Goal: Information Seeking & Learning: Check status

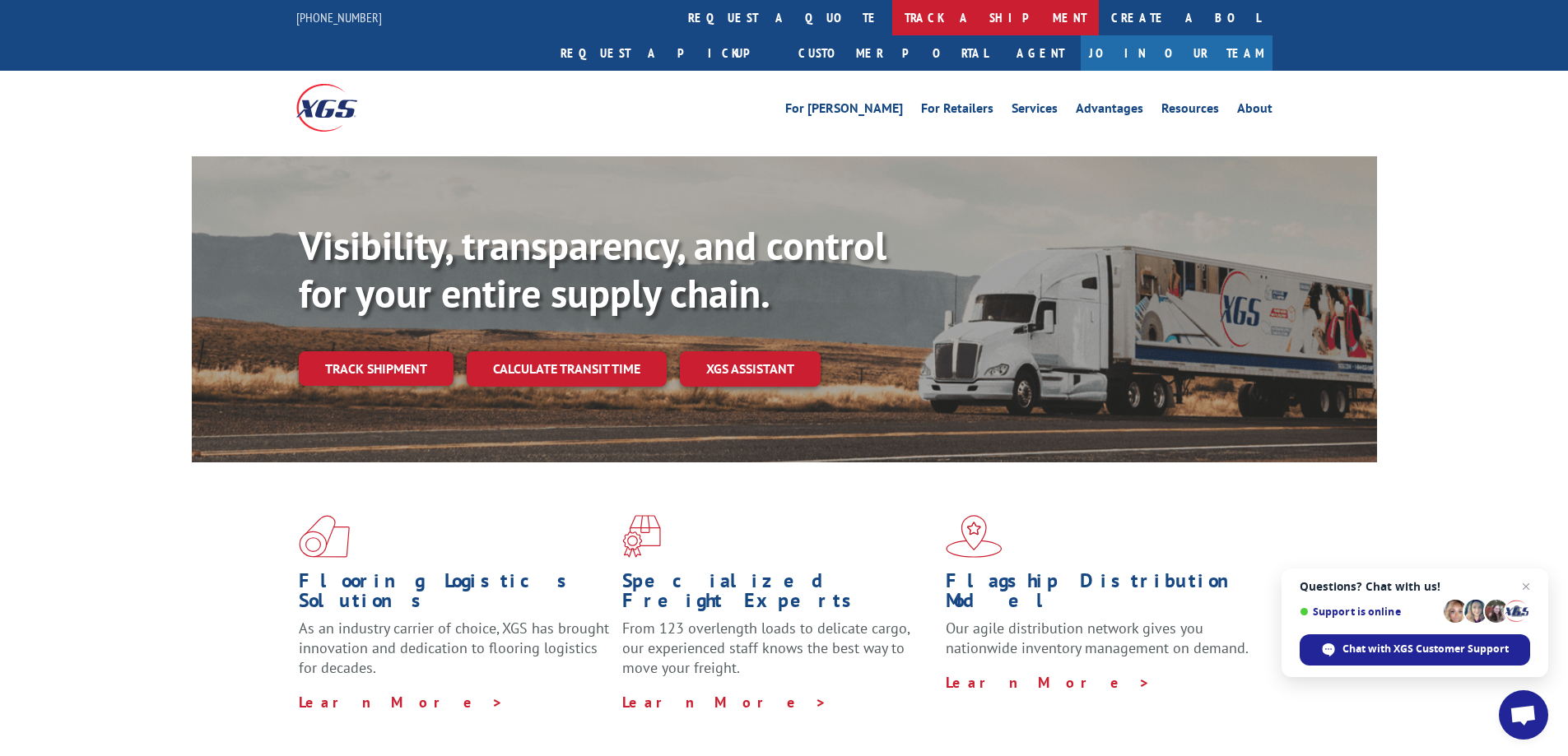
click at [892, 14] on link "track a shipment" at bounding box center [995, 18] width 207 height 36
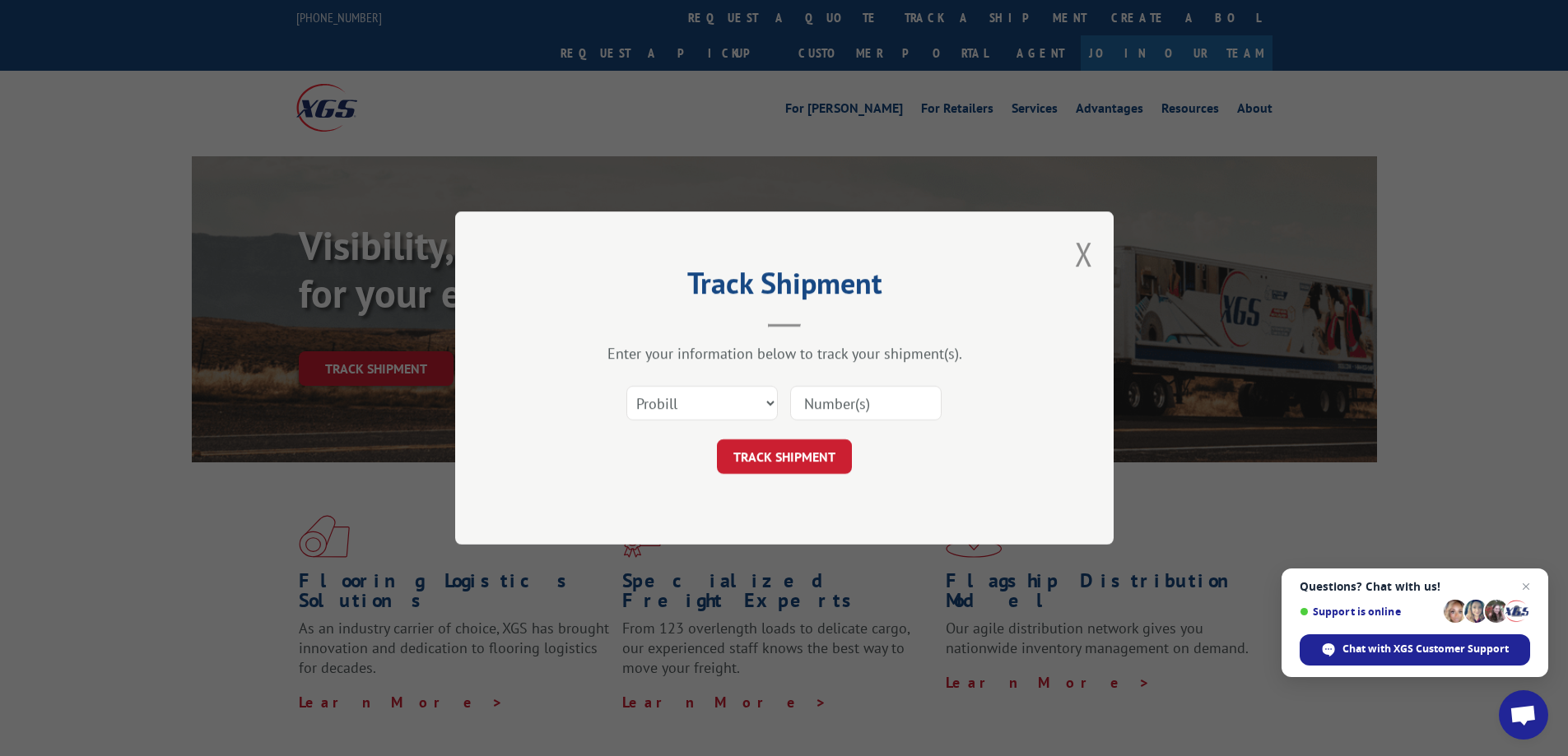
click at [875, 400] on input at bounding box center [866, 403] width 152 height 35
type input "17636532"
click button "TRACK SHIPMENT" at bounding box center [784, 456] width 135 height 35
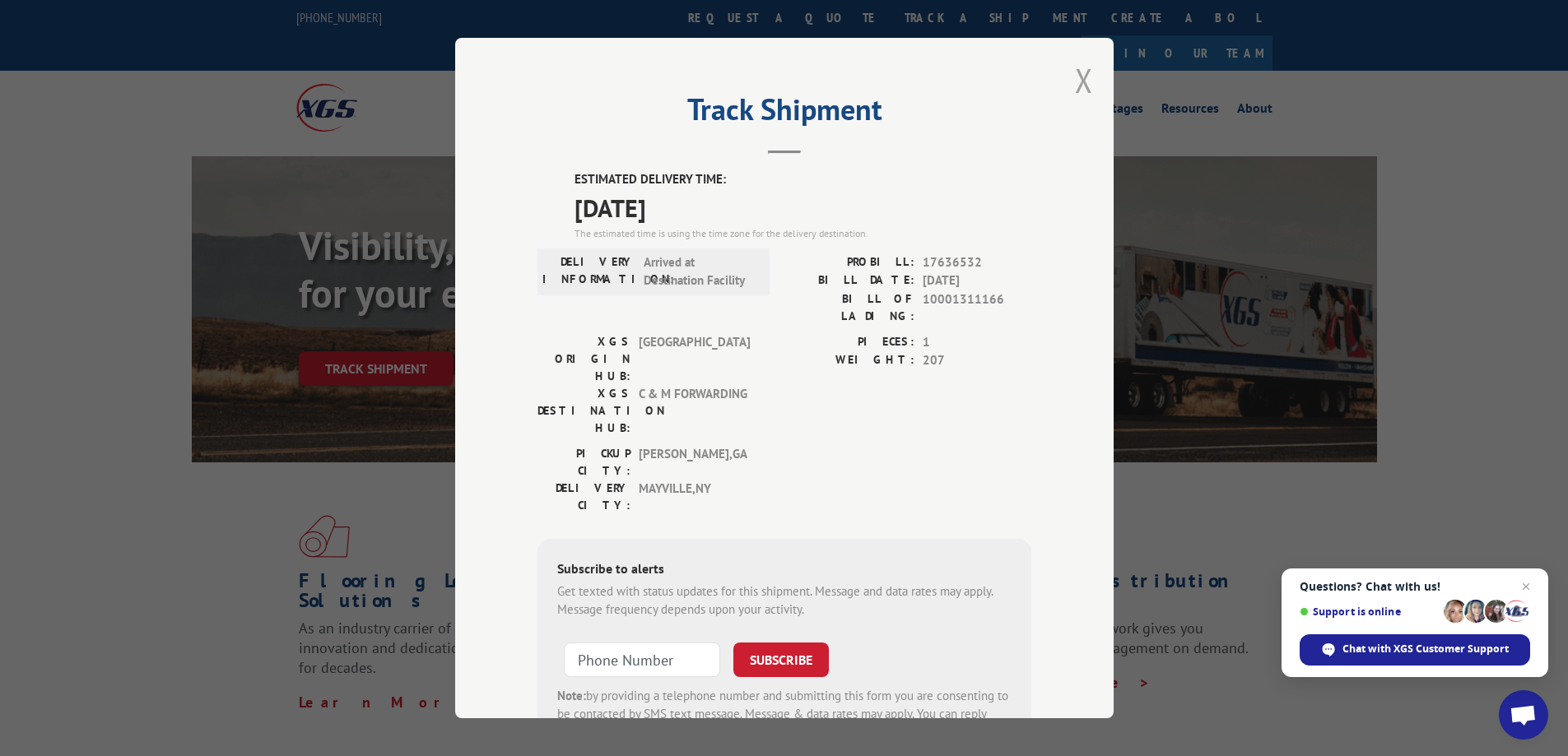
click at [1076, 74] on button "Close modal" at bounding box center [1084, 80] width 18 height 44
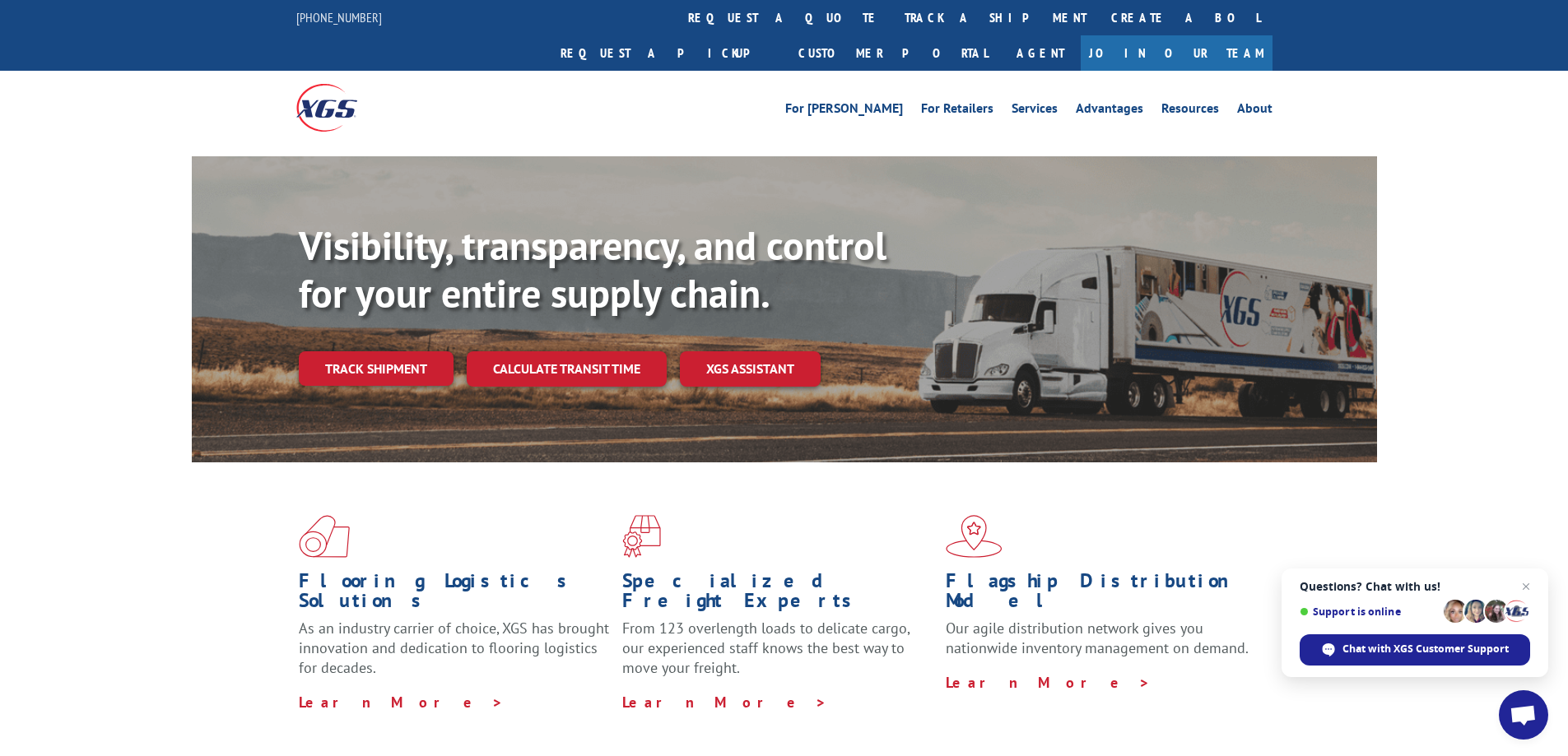
click at [892, 15] on link "track a shipment" at bounding box center [995, 18] width 207 height 36
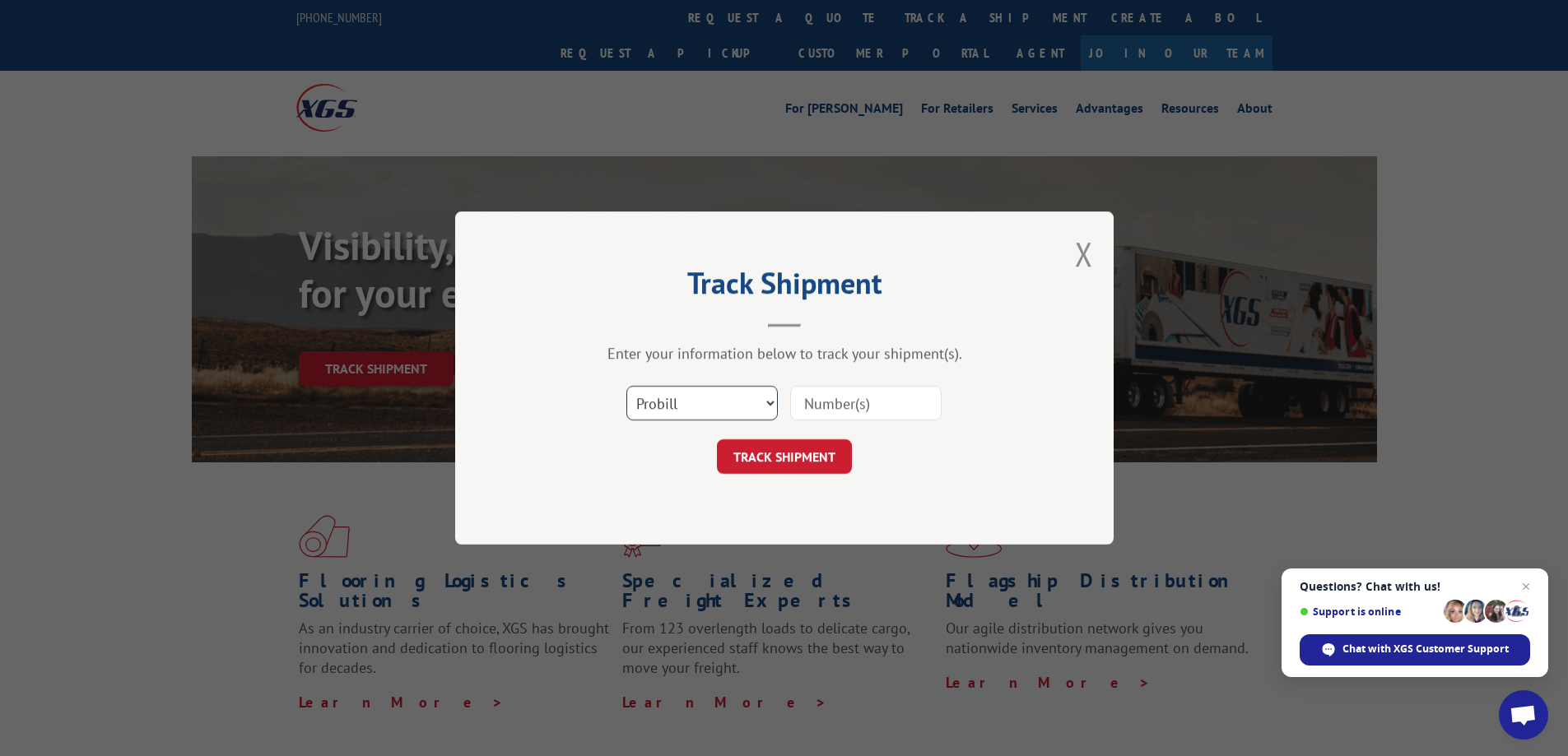
click at [766, 406] on select "Select category... Probill BOL PO" at bounding box center [702, 403] width 152 height 35
select select "bol"
click at [626, 386] on select "Select category... Probill BOL PO" at bounding box center [702, 403] width 152 height 35
click at [884, 399] on input at bounding box center [866, 403] width 152 height 35
type input "10001311166"
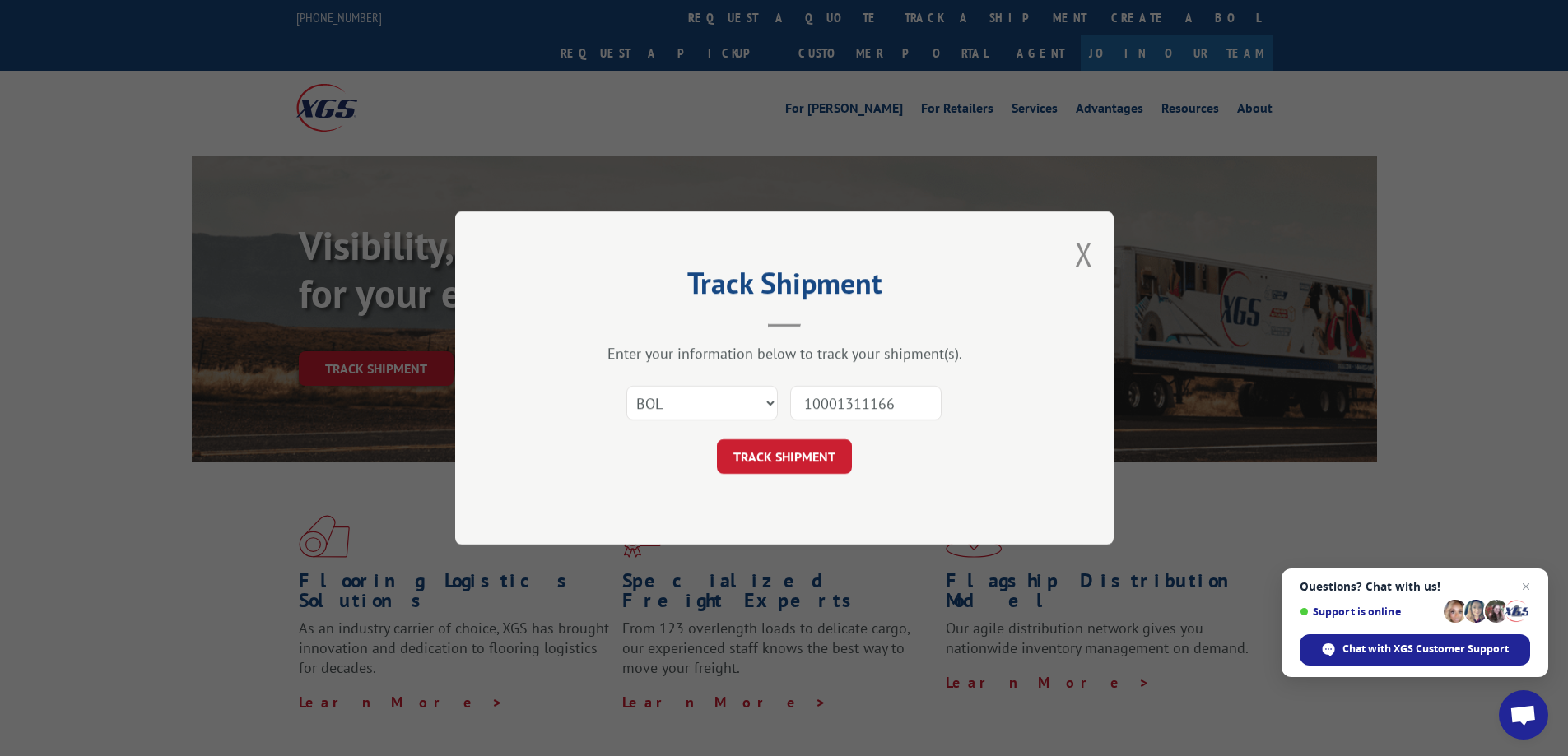
click at [780, 461] on button "TRACK SHIPMENT" at bounding box center [784, 456] width 135 height 35
